Goal: Task Accomplishment & Management: Use online tool/utility

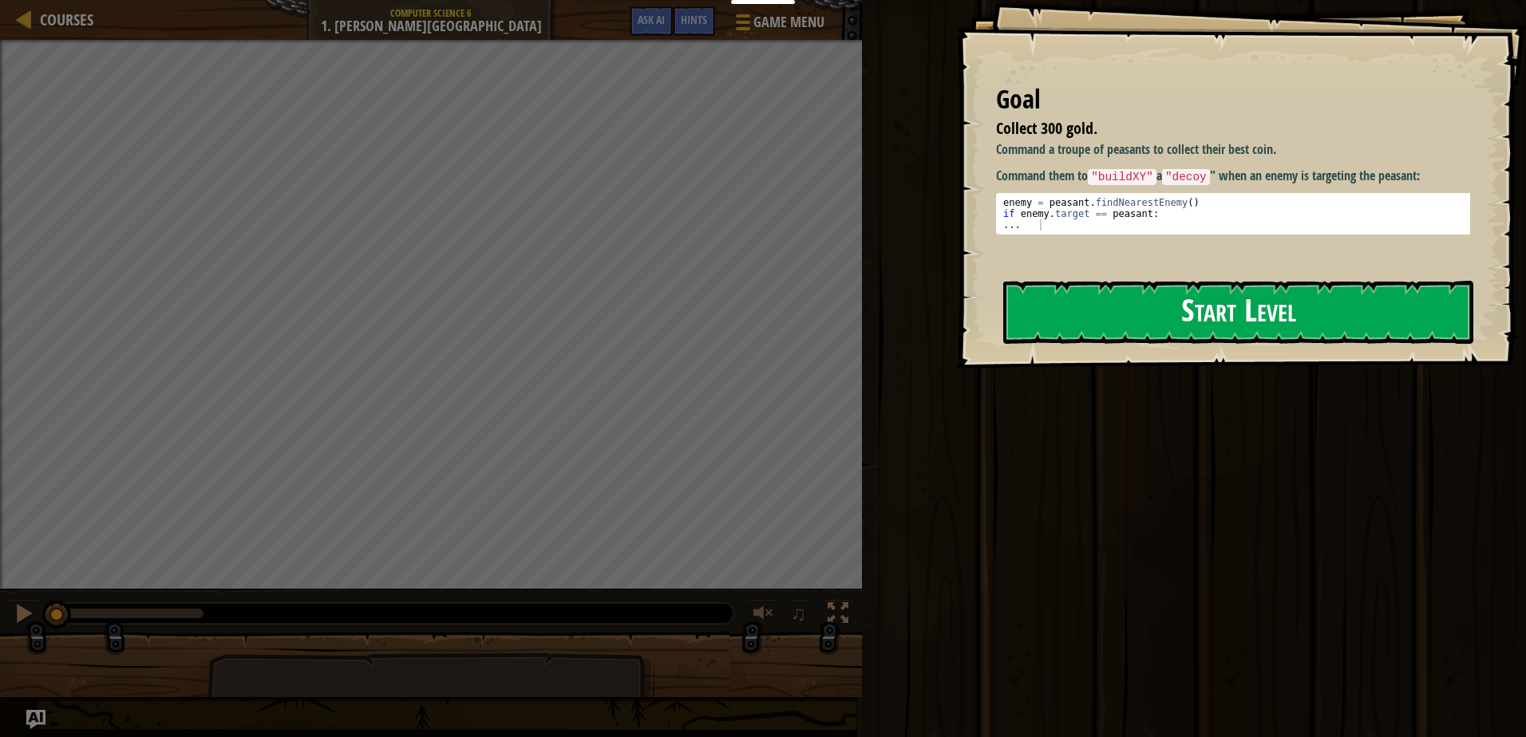
drag, startPoint x: 1162, startPoint y: 363, endPoint x: 1167, endPoint y: 325, distance: 38.7
click at [1167, 358] on div "Goal Collect 300 gold. Command a troupe of peasants to collect their best coin.…" at bounding box center [1241, 184] width 570 height 369
click at [1167, 321] on button "Start Level" at bounding box center [1238, 312] width 470 height 63
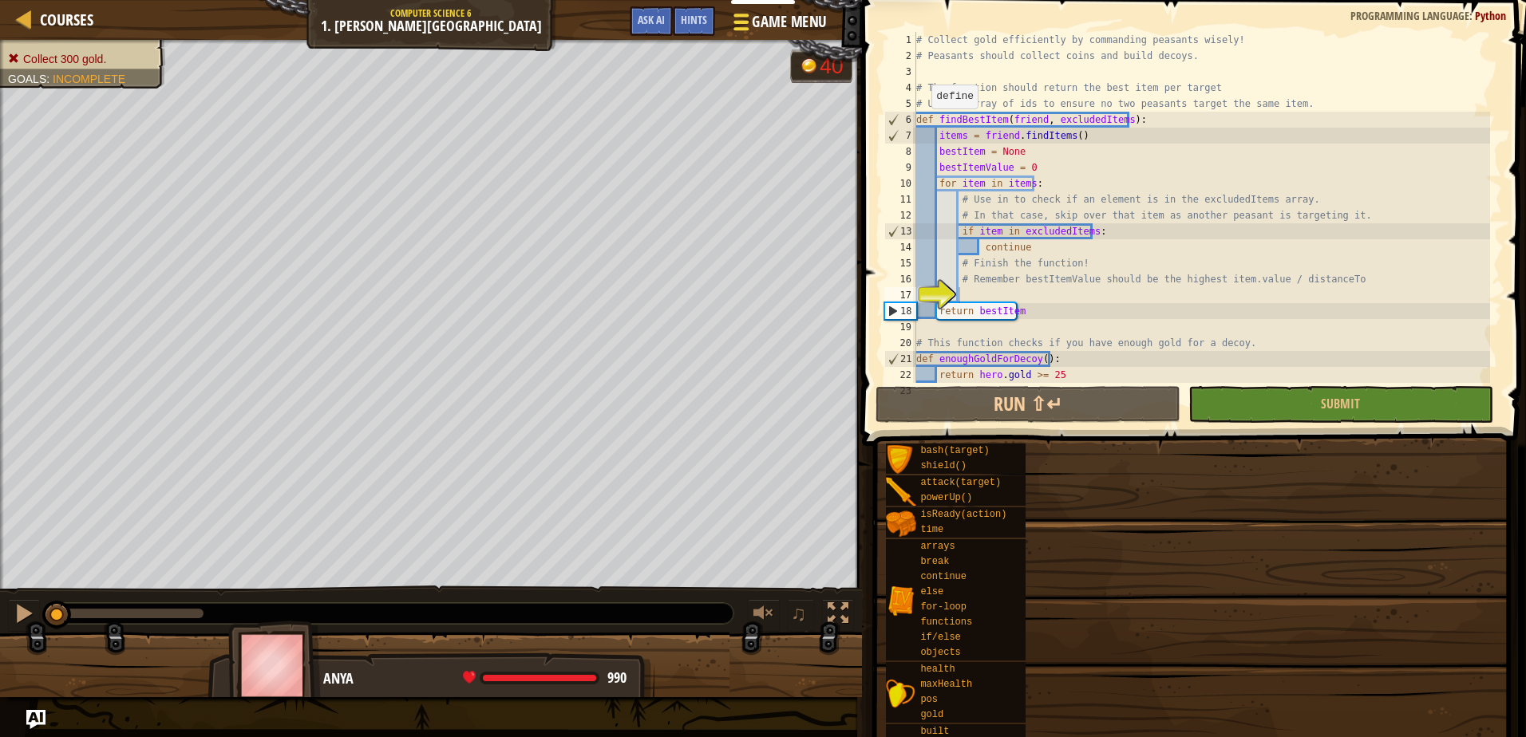
click at [805, 30] on span "Game Menu" at bounding box center [789, 22] width 74 height 22
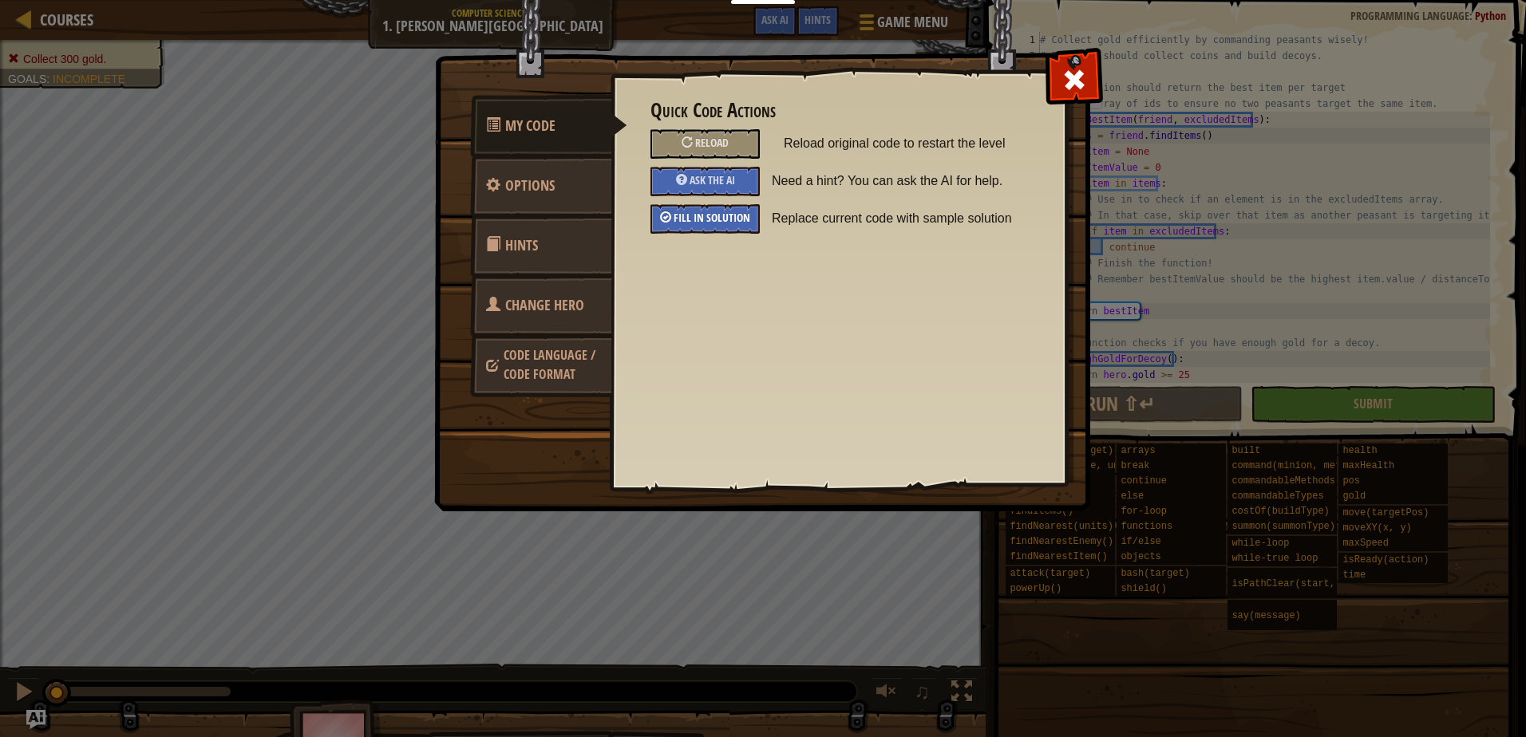
click at [730, 223] on span "Fill in solution" at bounding box center [711, 217] width 77 height 15
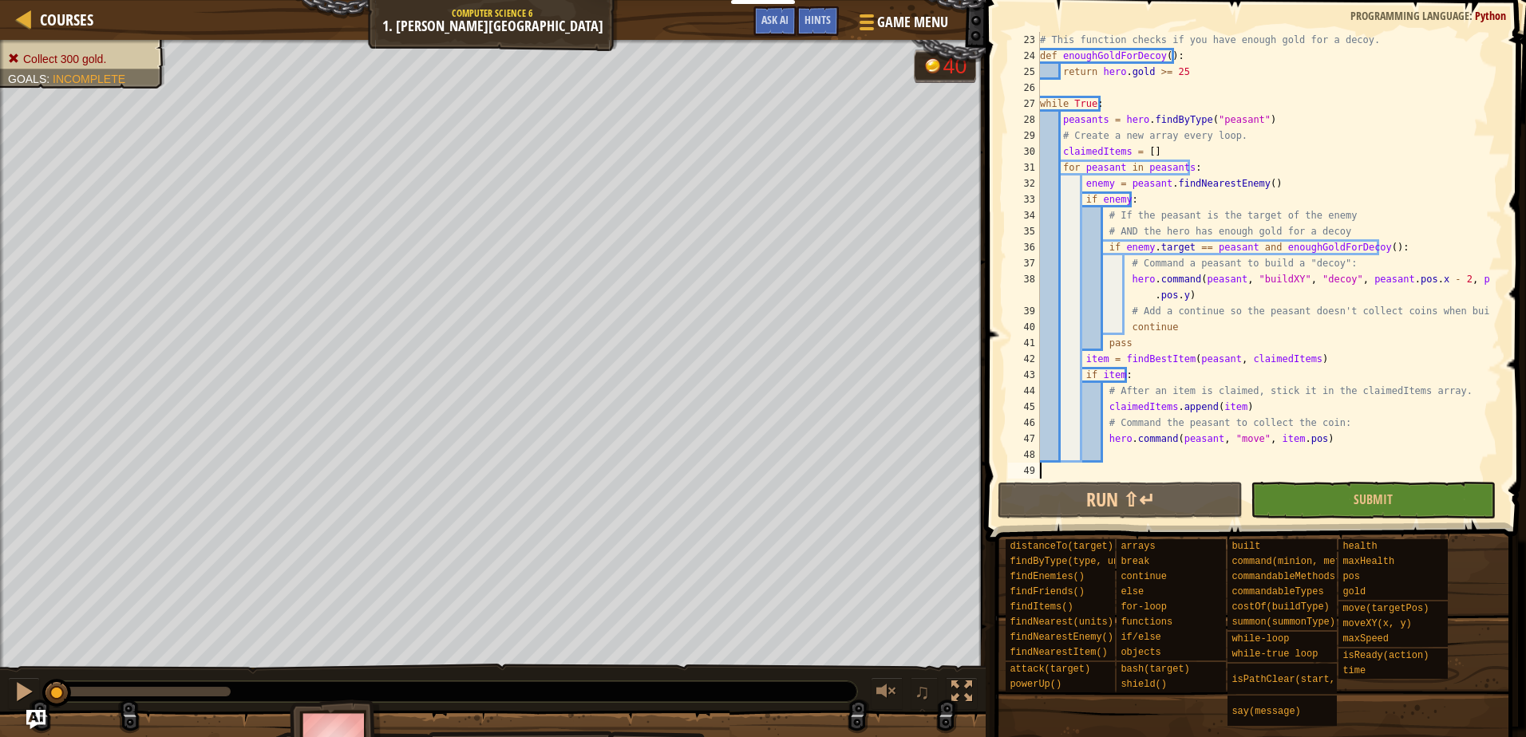
scroll to position [351, 0]
